Goal: Task Accomplishment & Management: Use online tool/utility

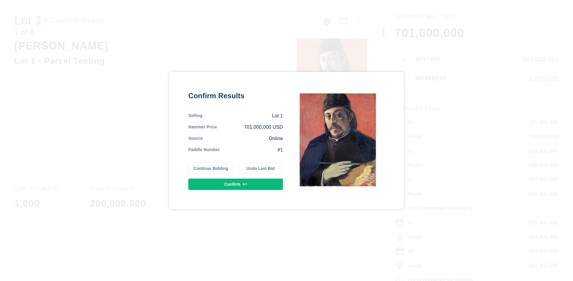
click at [211, 168] on button "Continue Bidding" at bounding box center [210, 168] width 45 height 11
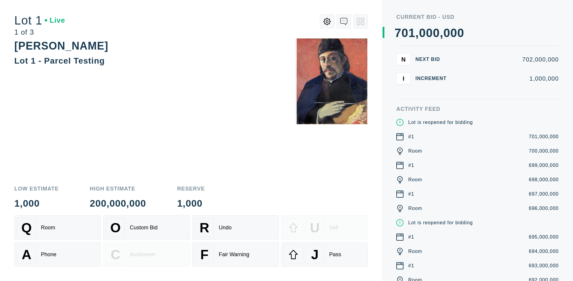
click at [58, 227] on div "Q Room" at bounding box center [57, 227] width 81 height 19
